Goal: Register for event/course

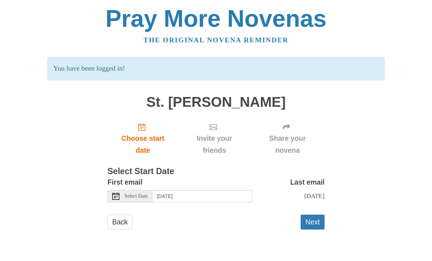
click at [136, 193] on span "Select Date" at bounding box center [135, 195] width 23 height 5
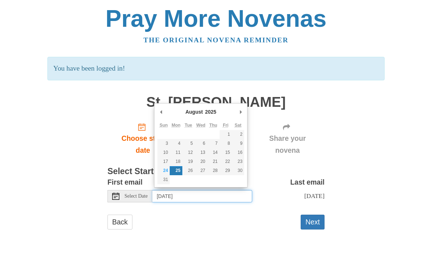
type input "Sunday, August 24th"
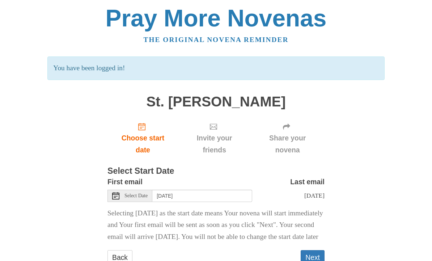
scroll to position [9, 0]
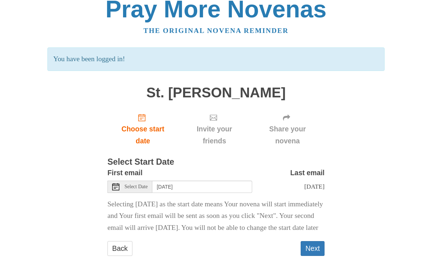
click at [313, 254] on button "Next" at bounding box center [312, 248] width 24 height 15
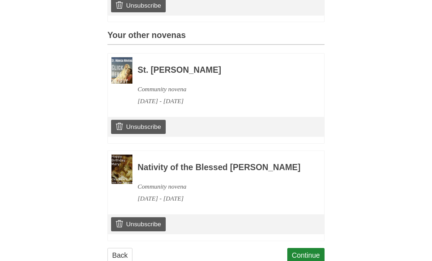
scroll to position [292, 0]
click at [307, 255] on link "Continue" at bounding box center [306, 255] width 38 height 15
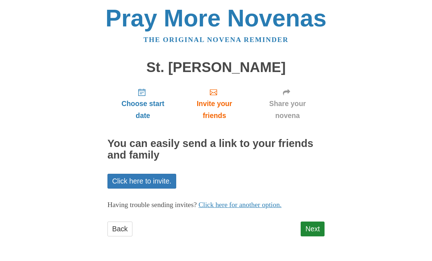
click at [314, 226] on link "Next" at bounding box center [312, 229] width 24 height 15
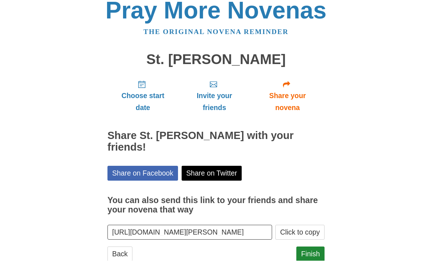
scroll to position [16, 0]
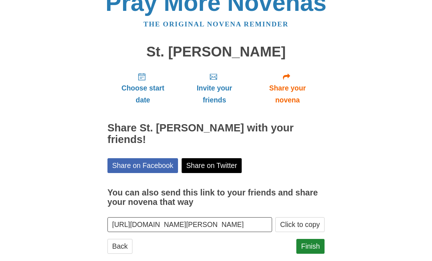
click at [318, 239] on link "Finish" at bounding box center [310, 246] width 28 height 15
